Goal: Navigation & Orientation: Understand site structure

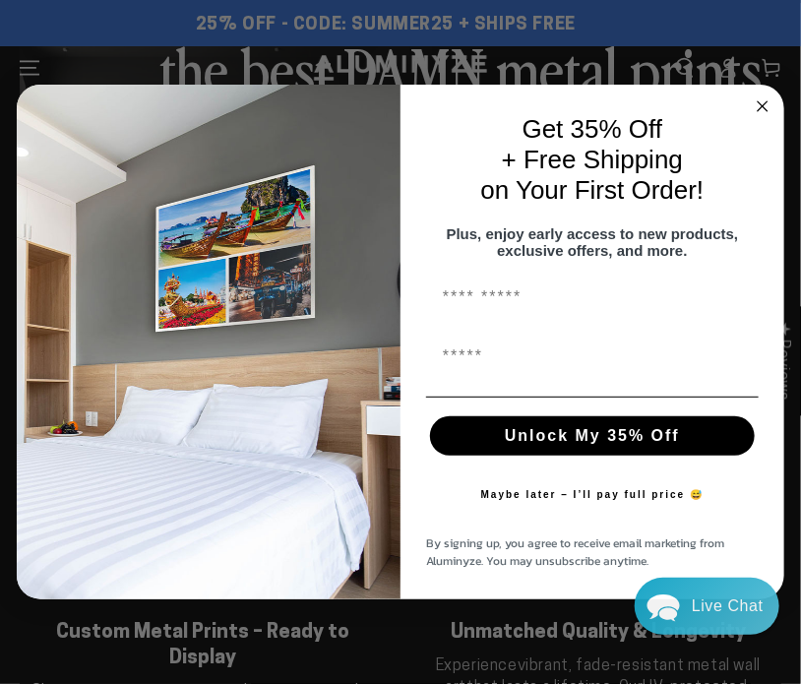
click at [765, 97] on circle "Close dialog" at bounding box center [763, 105] width 23 height 23
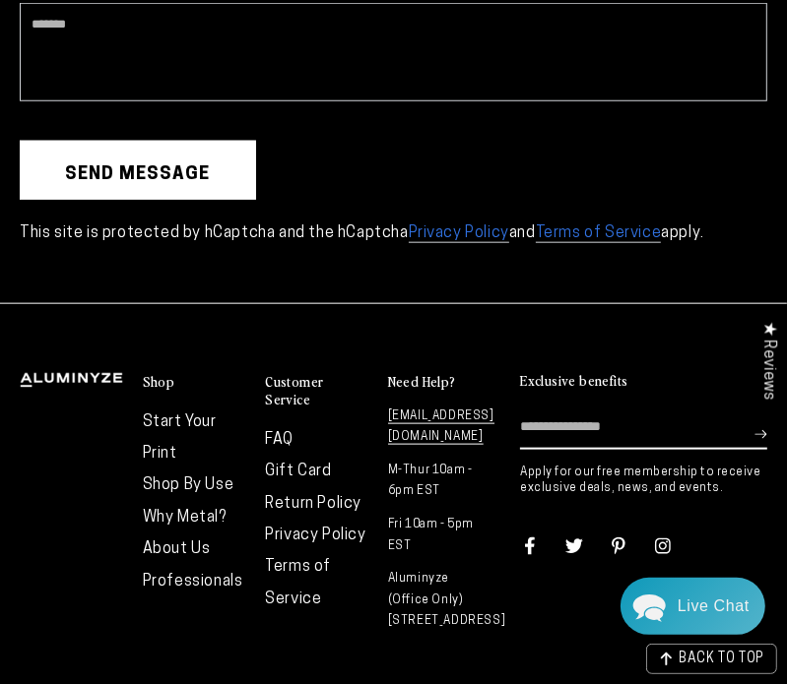
scroll to position [5020, 0]
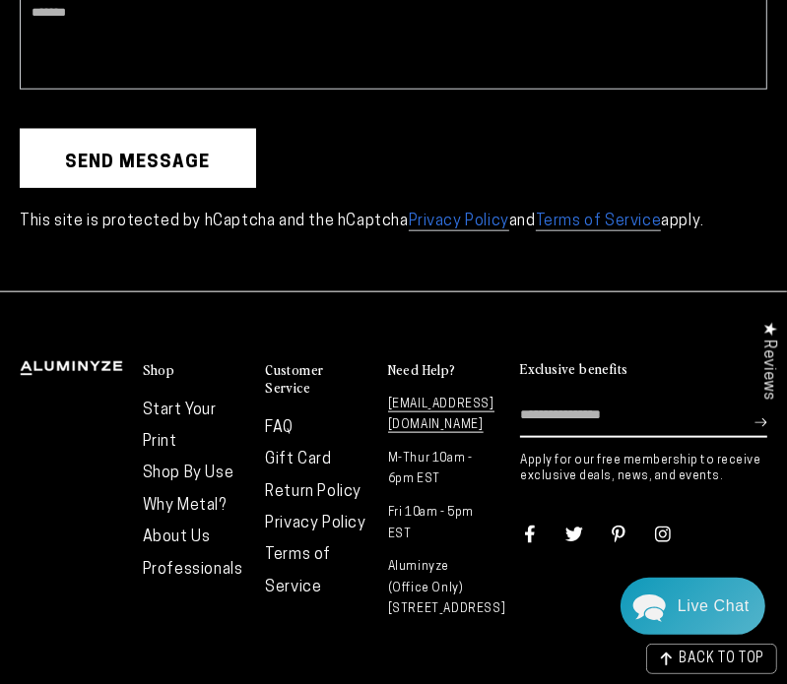
click at [286, 361] on h2 "Customer Service" at bounding box center [316, 378] width 103 height 35
click at [300, 361] on h2 "Customer Service" at bounding box center [316, 378] width 103 height 35
click at [331, 361] on h2 "Customer Service" at bounding box center [316, 378] width 103 height 35
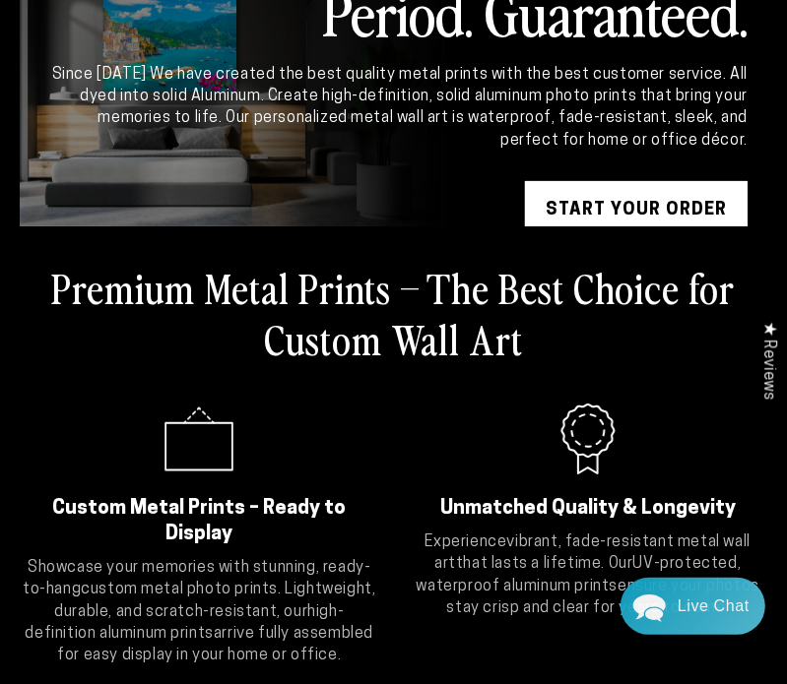
scroll to position [0, 0]
